Goal: Task Accomplishment & Management: Manage account settings

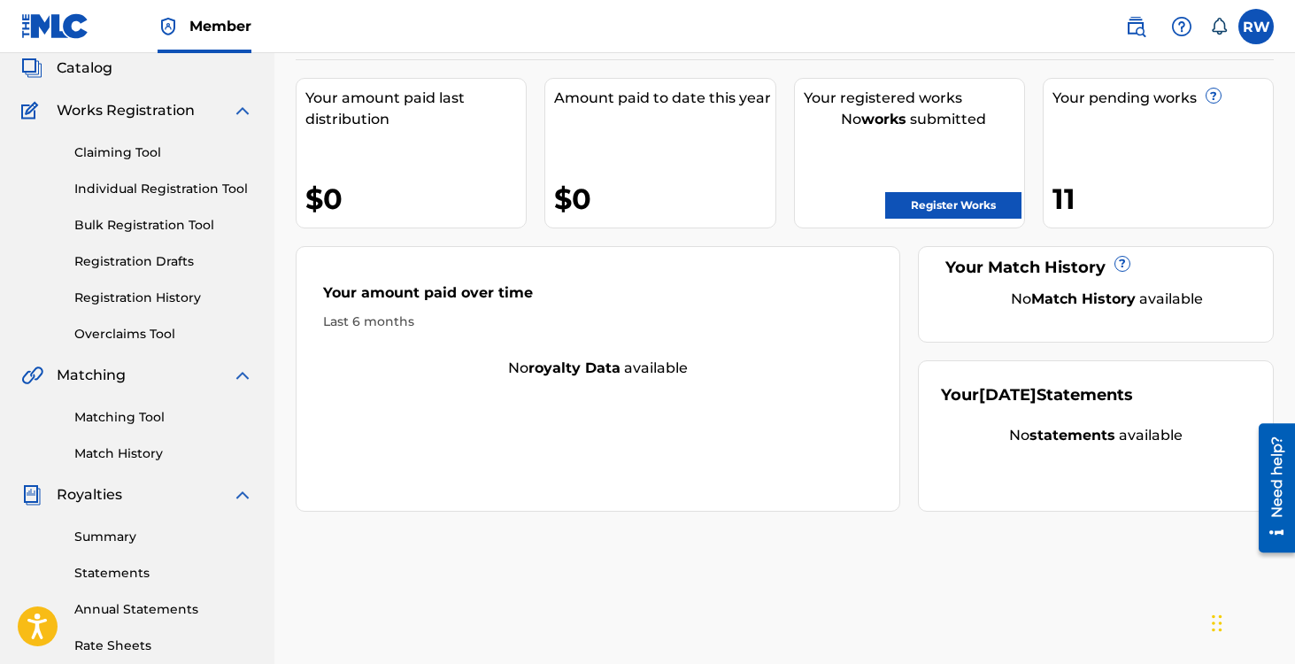
scroll to position [125, 0]
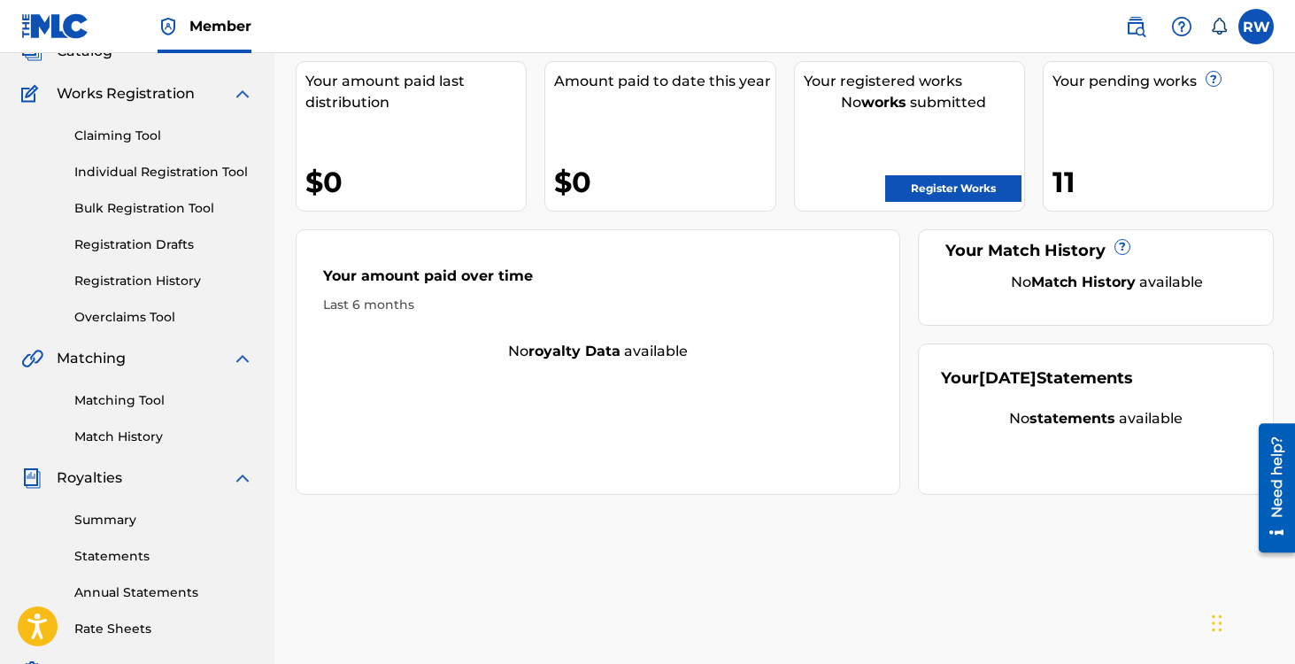
click at [92, 284] on link "Registration History" at bounding box center [163, 281] width 179 height 19
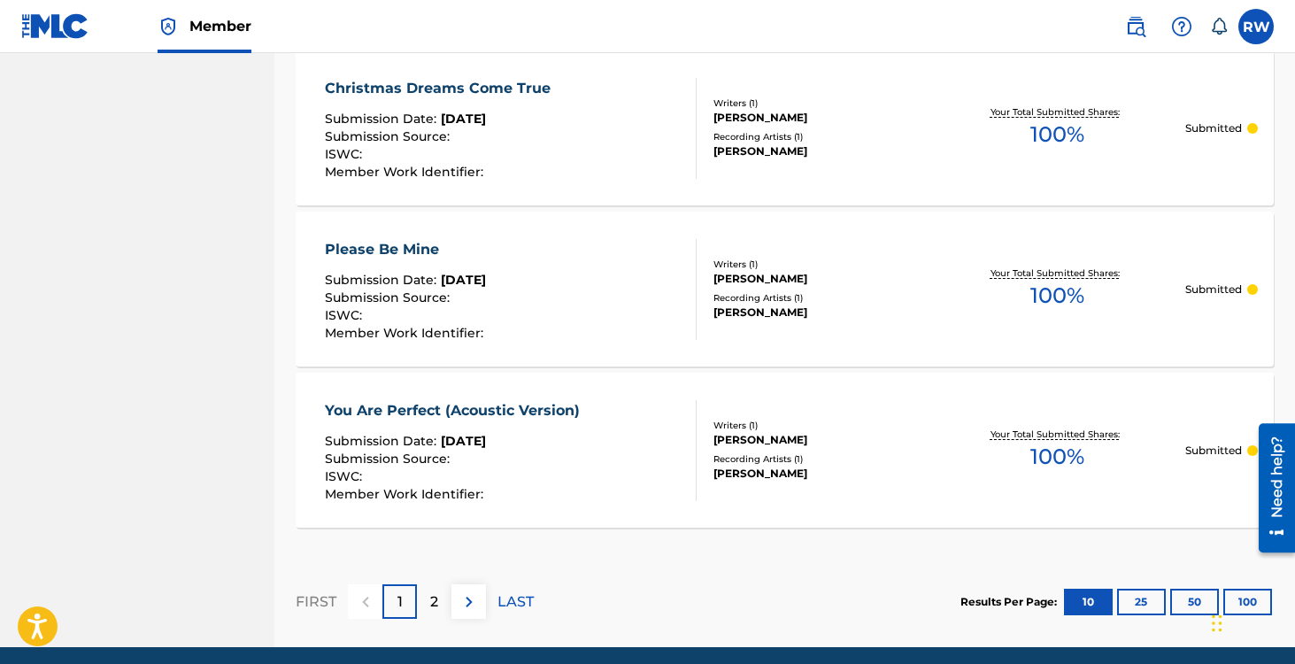
scroll to position [1716, 0]
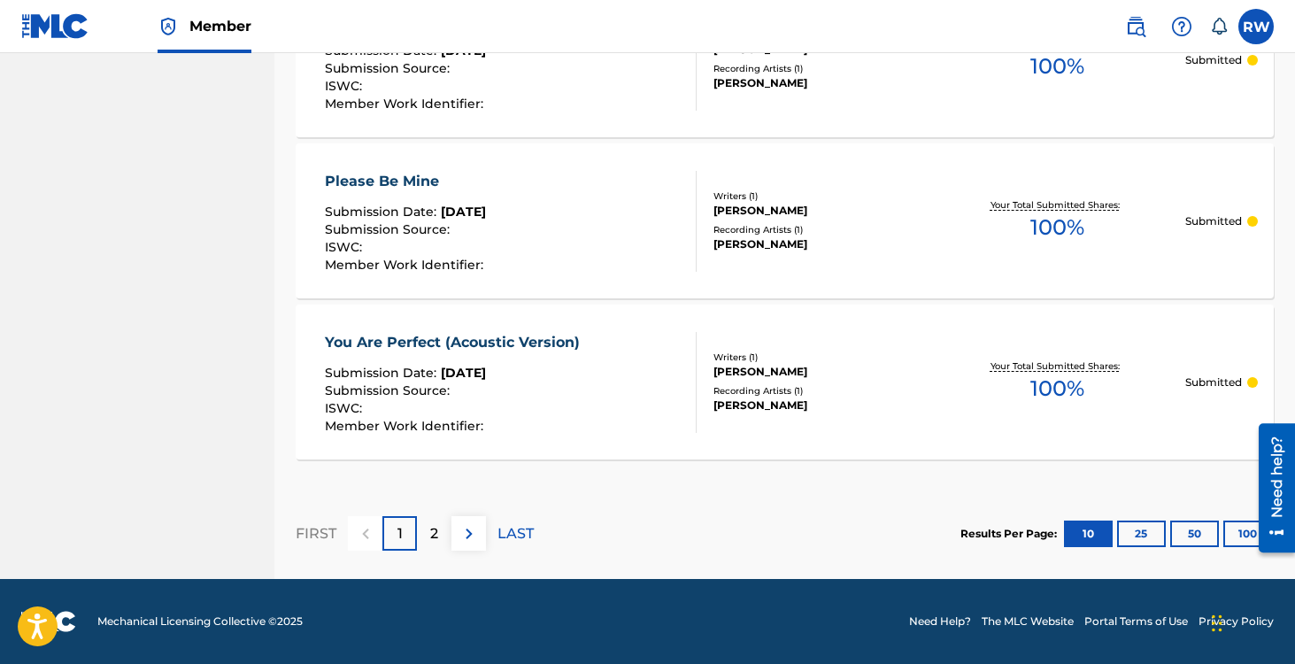
click at [1124, 528] on button "25" at bounding box center [1141, 533] width 49 height 27
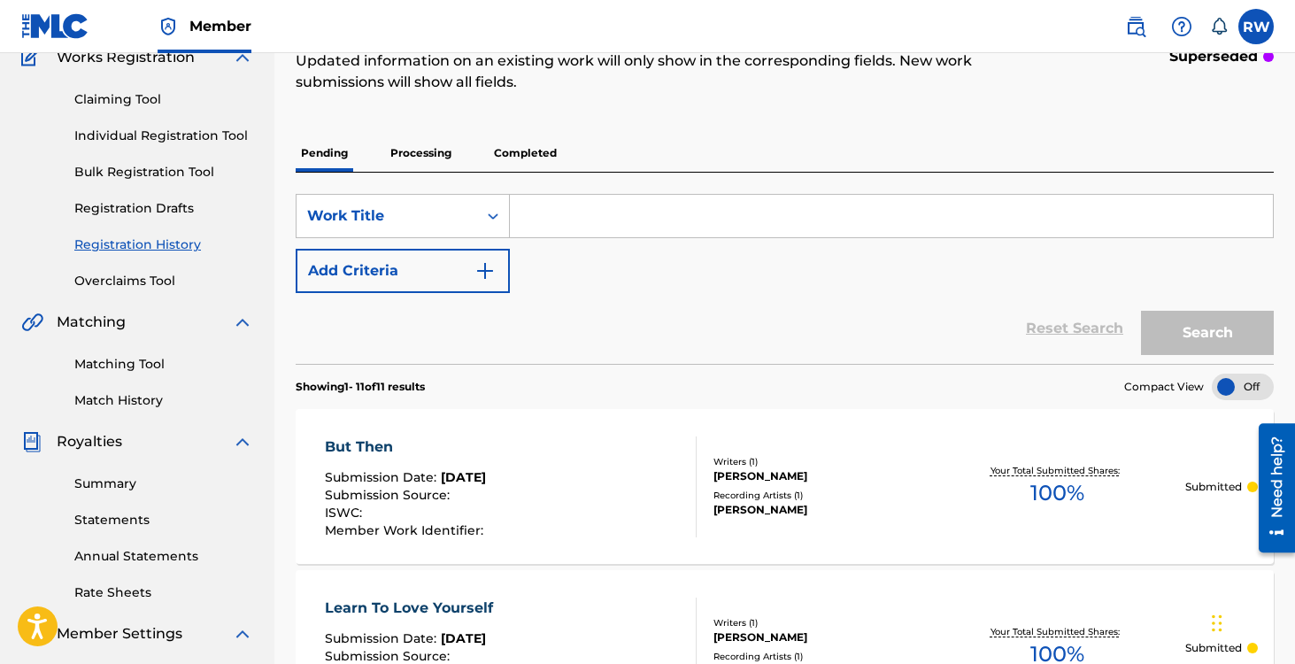
scroll to position [0, 0]
